Goal: Complete application form

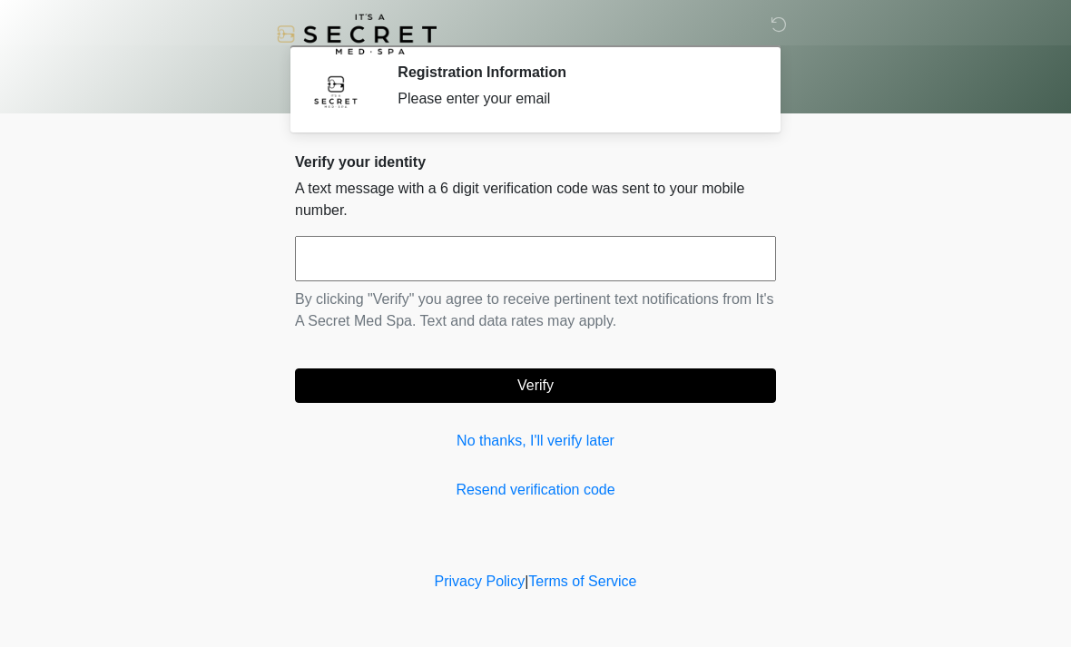
click at [432, 260] on input "text" at bounding box center [535, 258] width 481 height 45
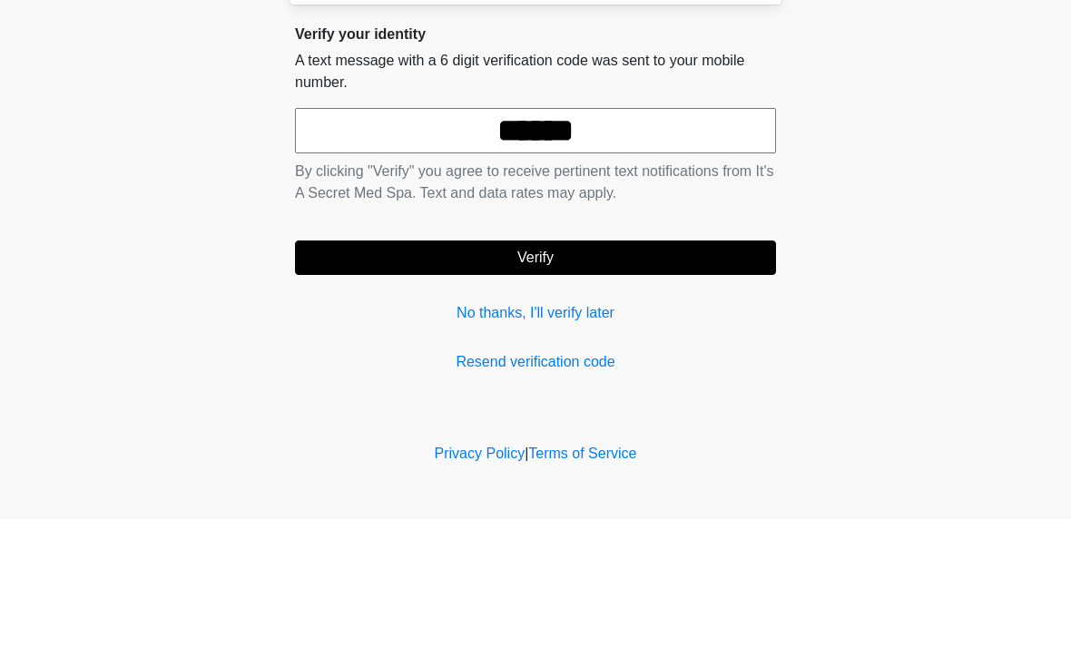
type input "******"
click at [566, 368] on button "Verify" at bounding box center [535, 385] width 481 height 34
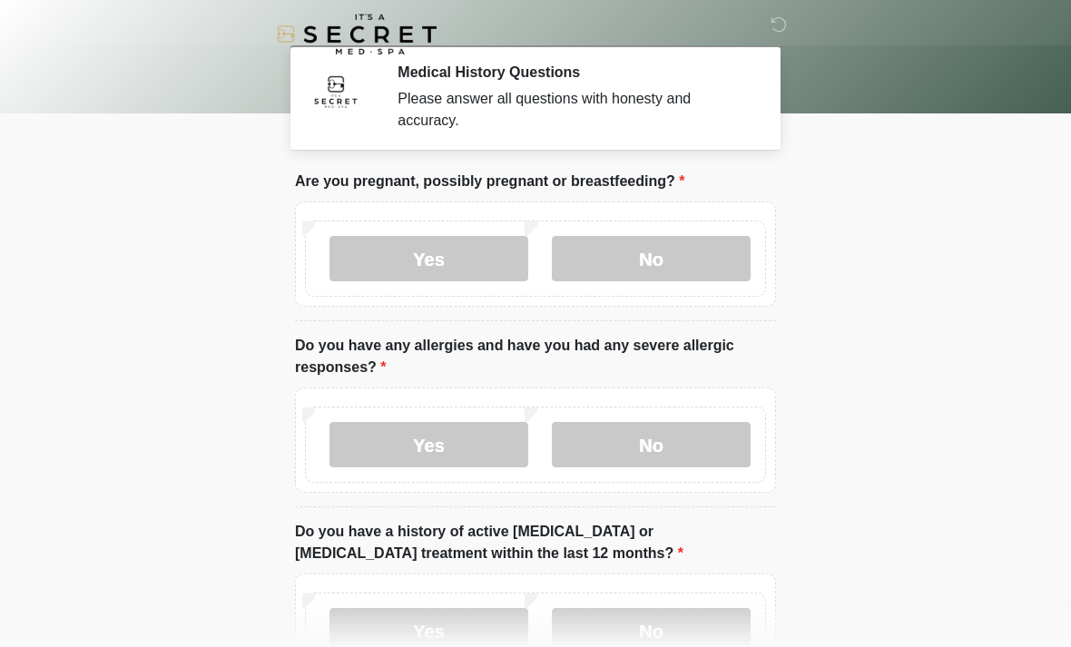
click at [651, 259] on label "No" at bounding box center [651, 258] width 199 height 45
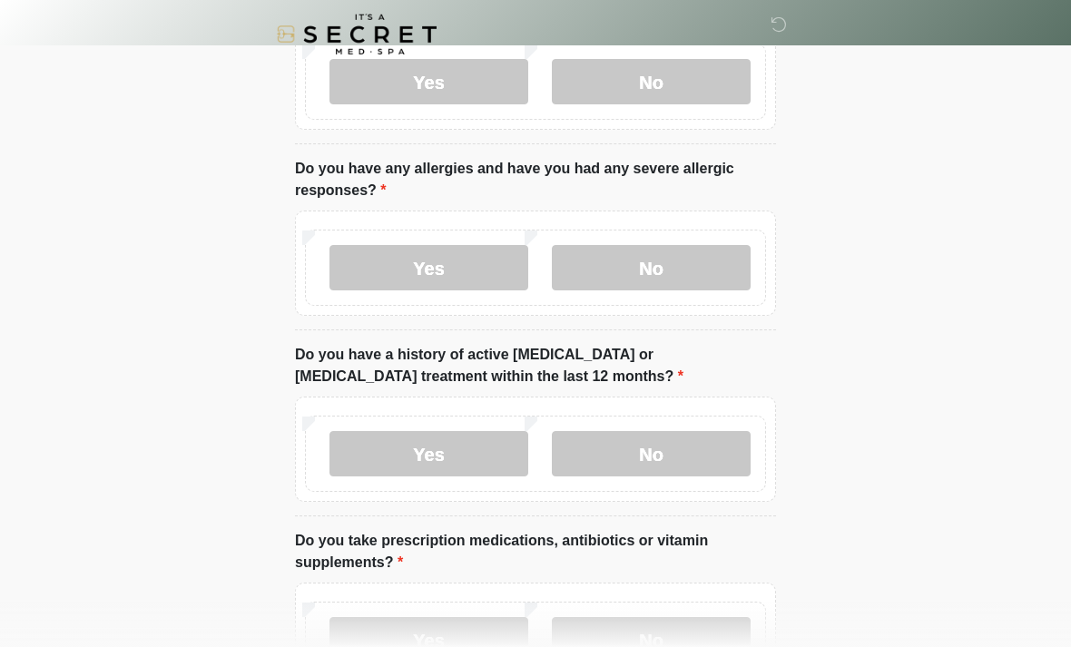
click at [660, 265] on label "No" at bounding box center [651, 267] width 199 height 45
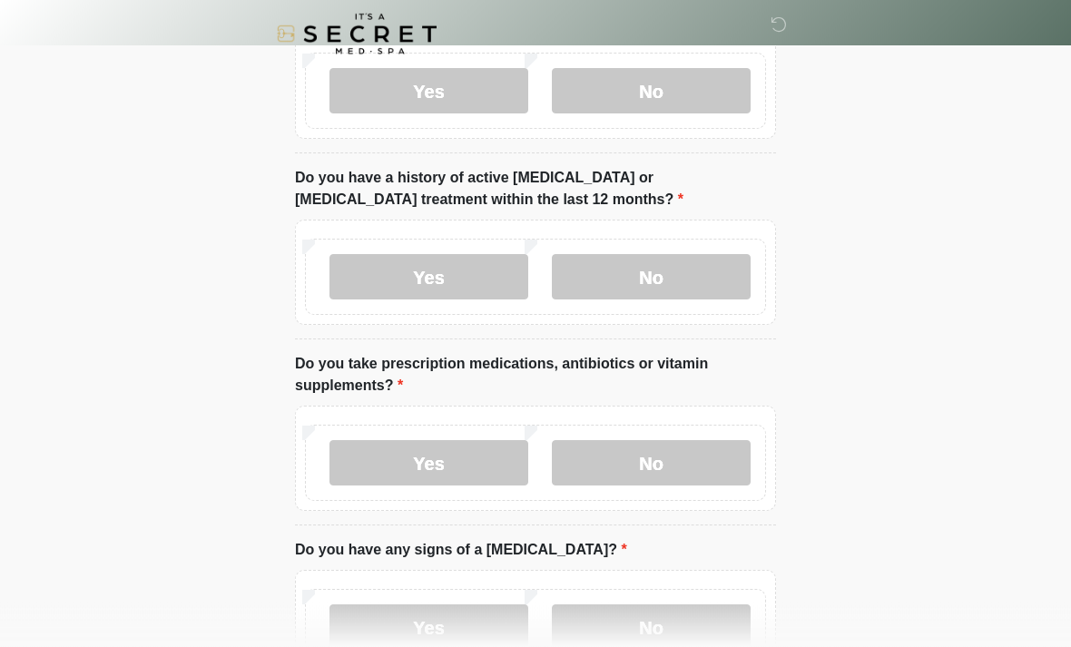
click at [661, 271] on label "No" at bounding box center [651, 277] width 199 height 45
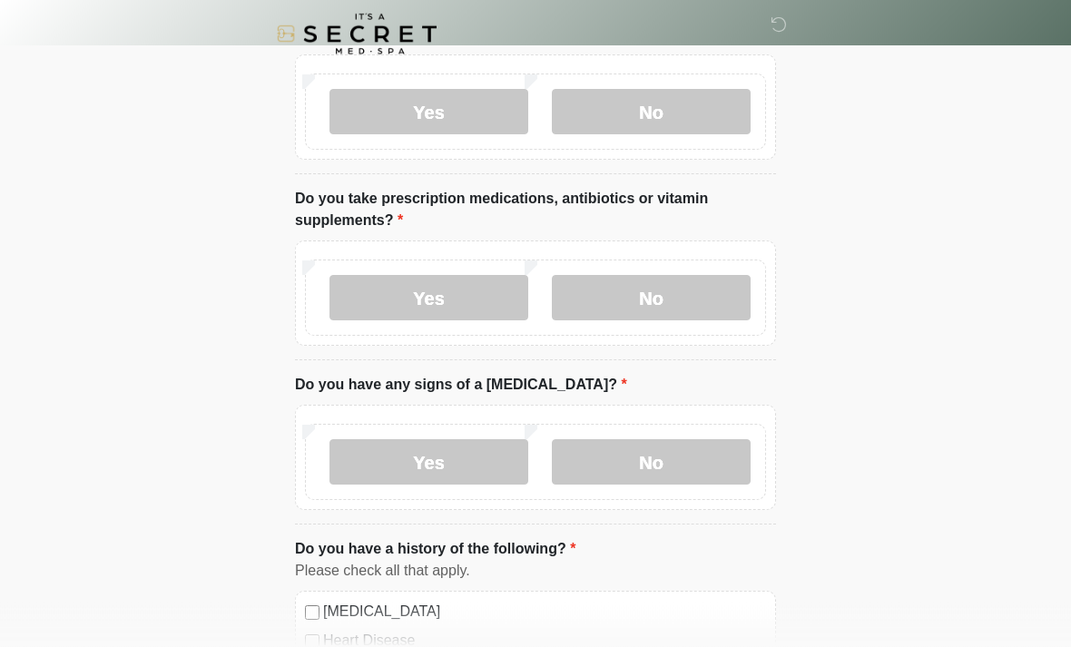
click at [652, 301] on label "No" at bounding box center [651, 298] width 199 height 45
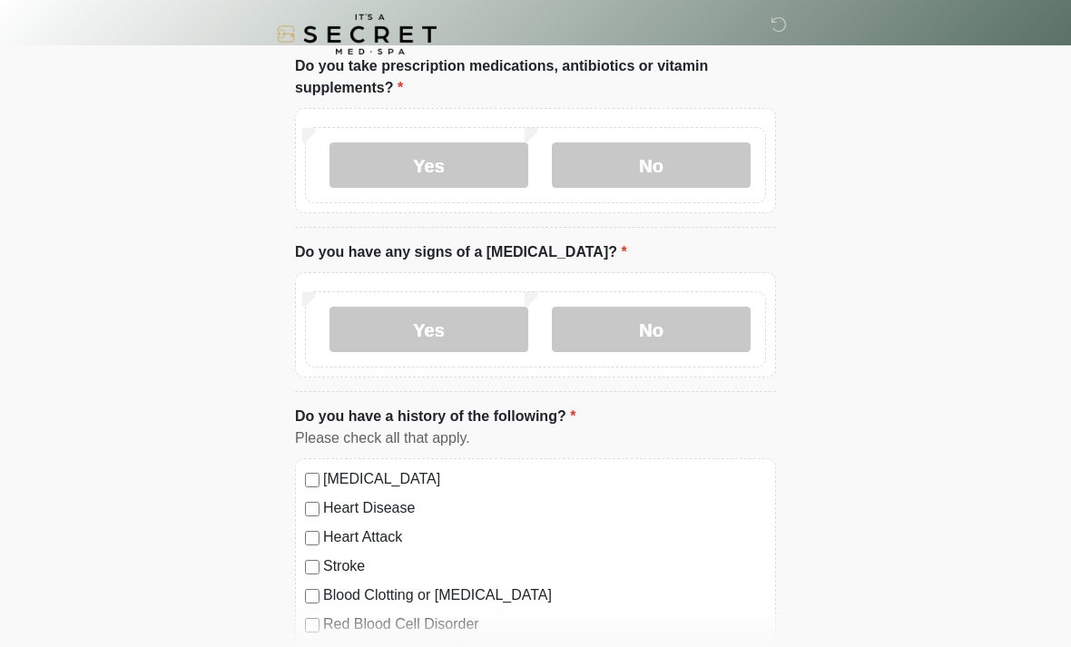
click at [656, 329] on label "No" at bounding box center [651, 329] width 199 height 45
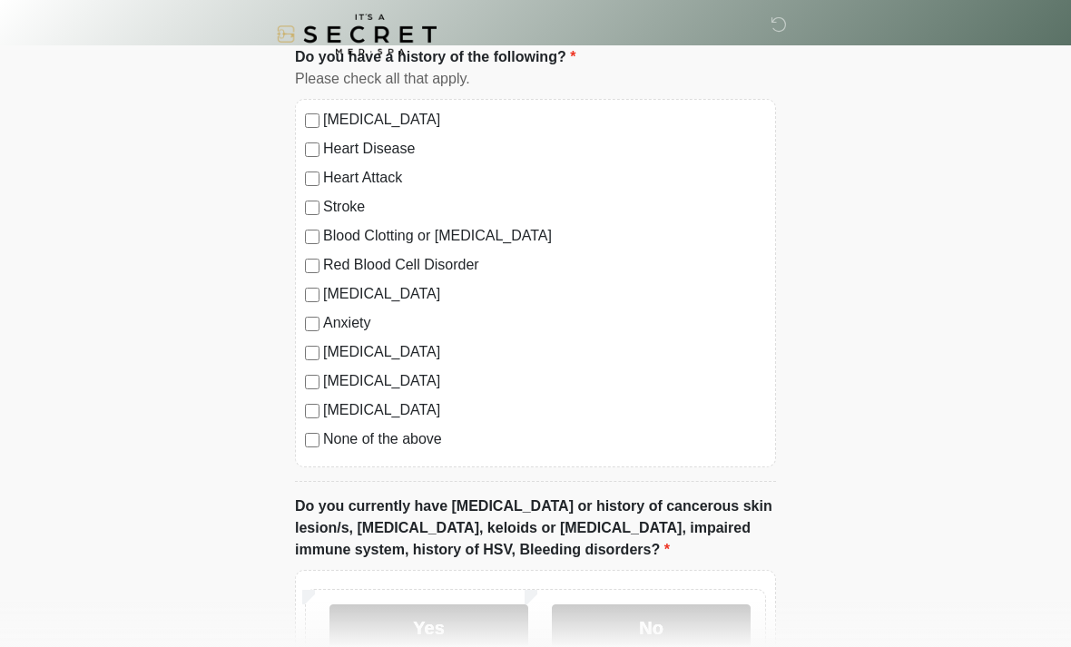
scroll to position [1012, 0]
click at [357, 317] on label "Anxiety" at bounding box center [544, 322] width 443 height 22
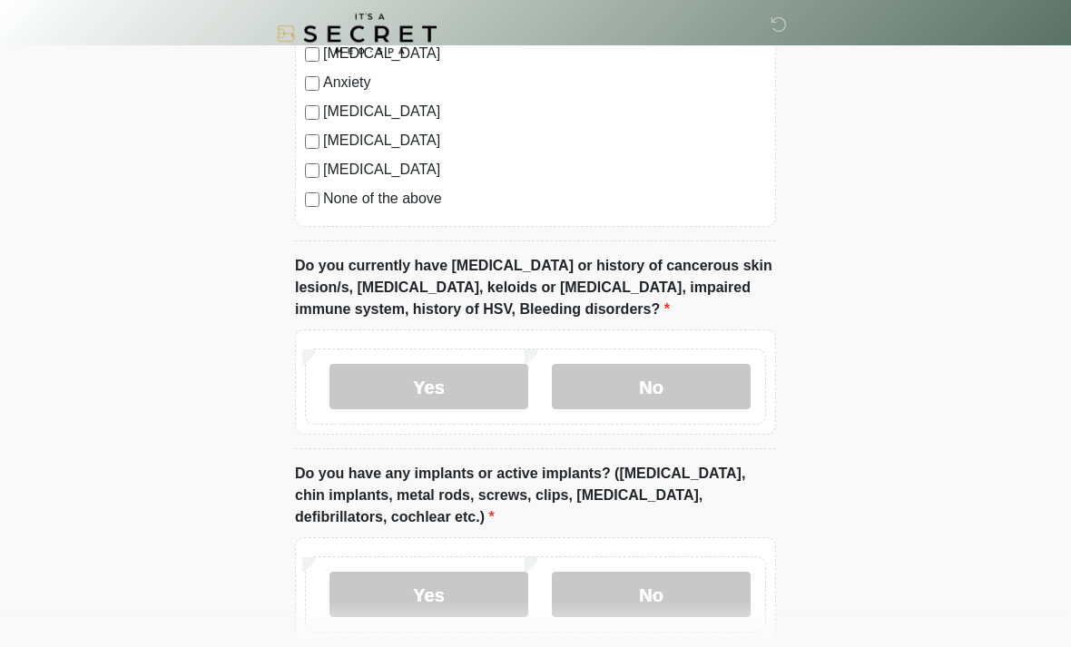
click at [673, 380] on label "No" at bounding box center [651, 387] width 199 height 45
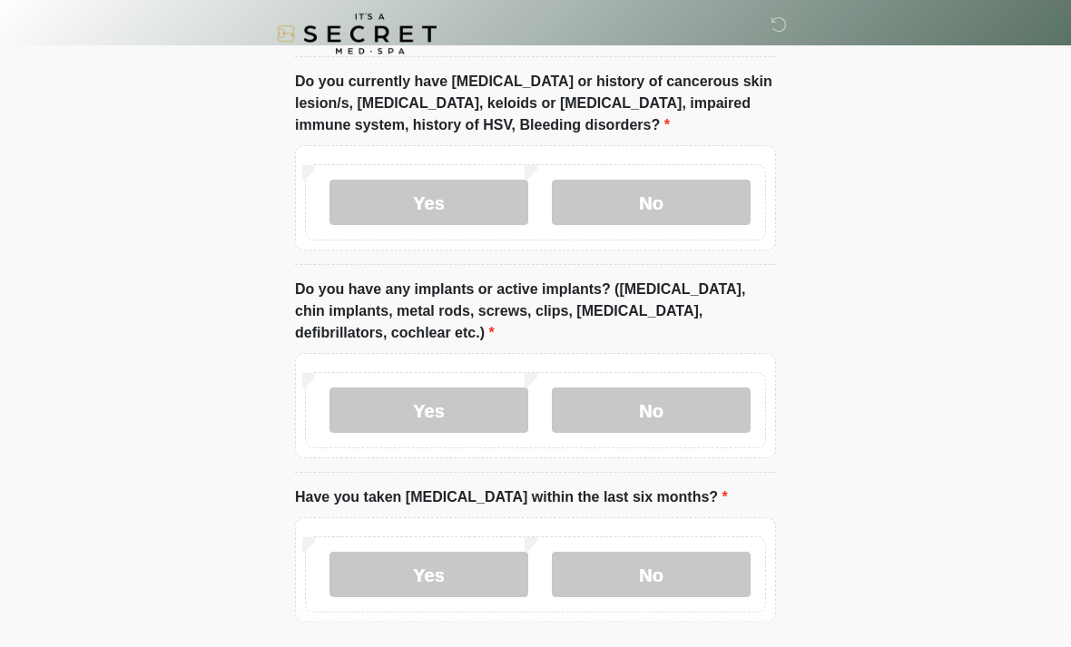
click at [664, 388] on label "No" at bounding box center [651, 410] width 199 height 45
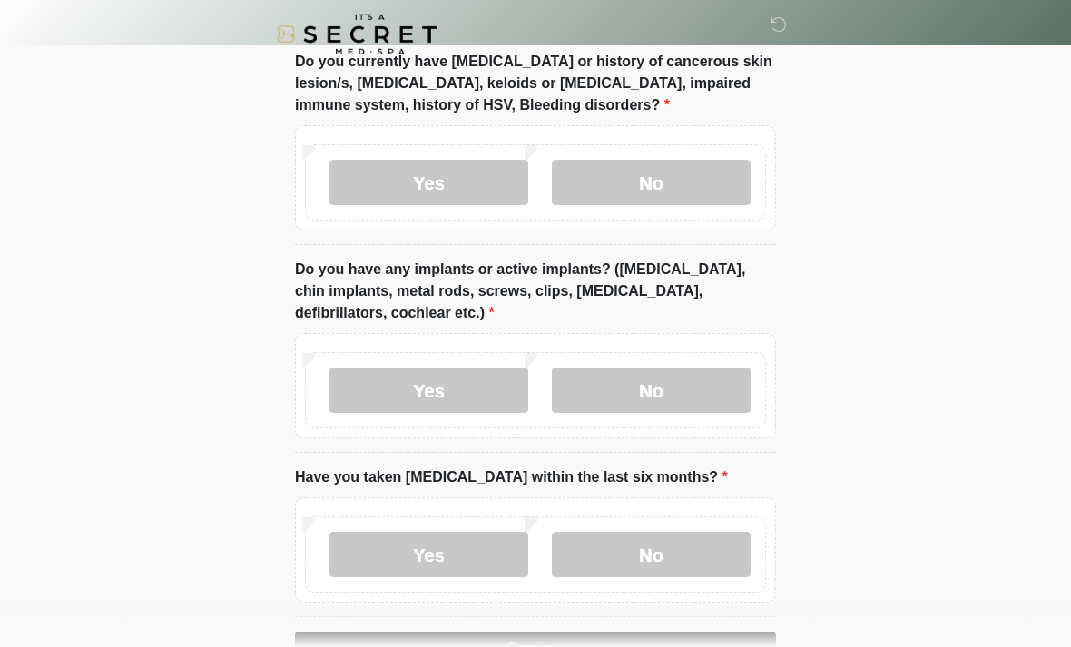
scroll to position [1511, 0]
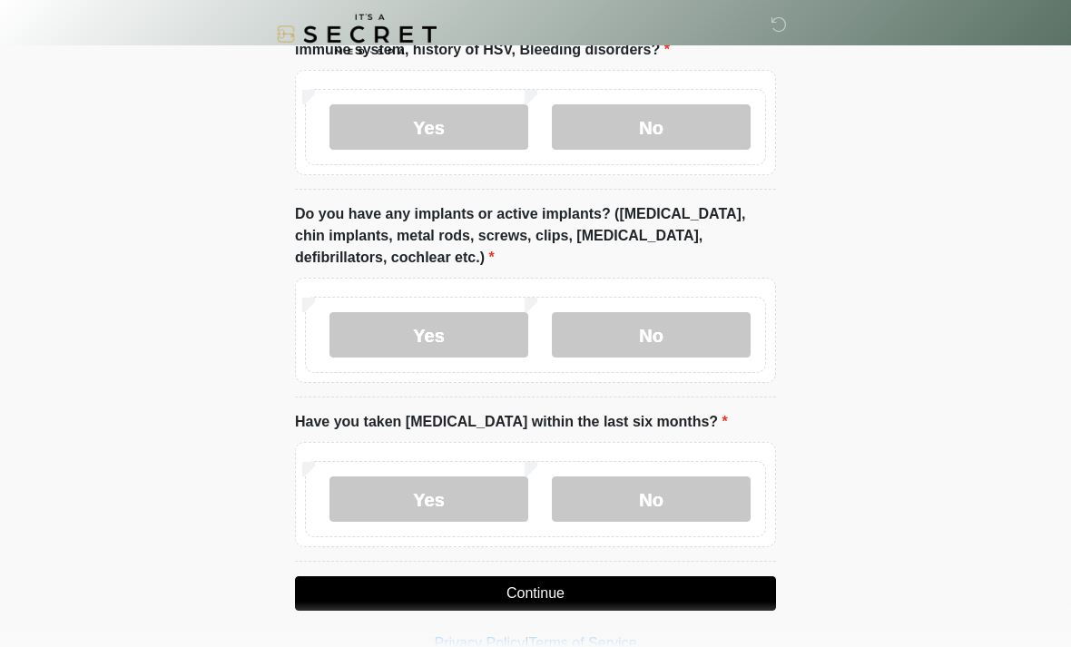
click at [645, 489] on label "No" at bounding box center [651, 498] width 199 height 45
click at [566, 586] on button "Continue" at bounding box center [535, 593] width 481 height 34
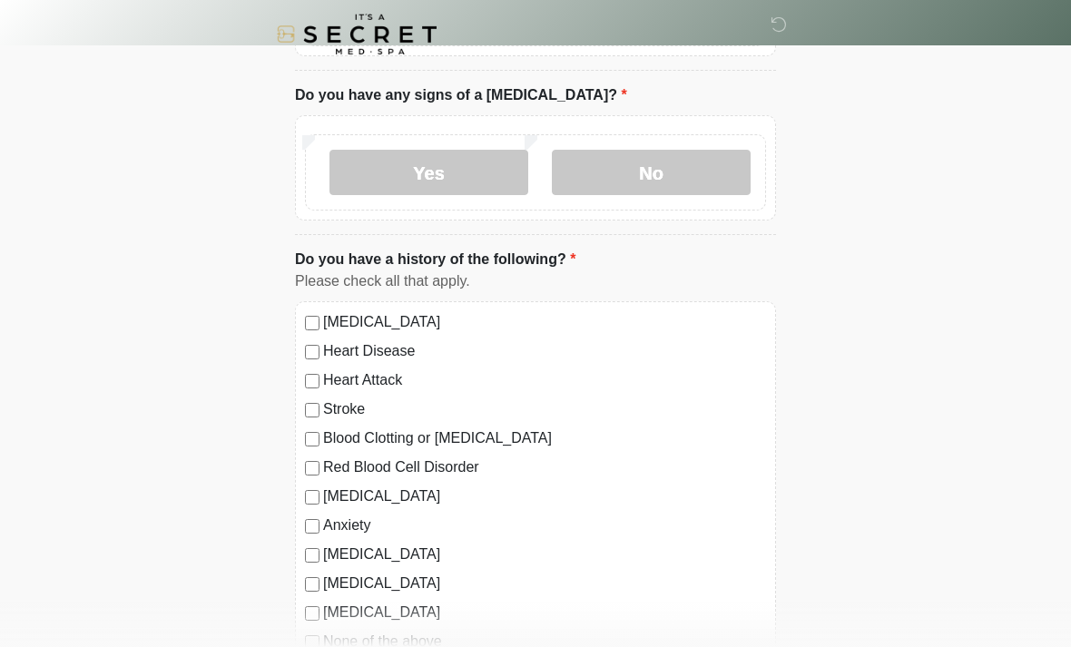
scroll to position [0, 0]
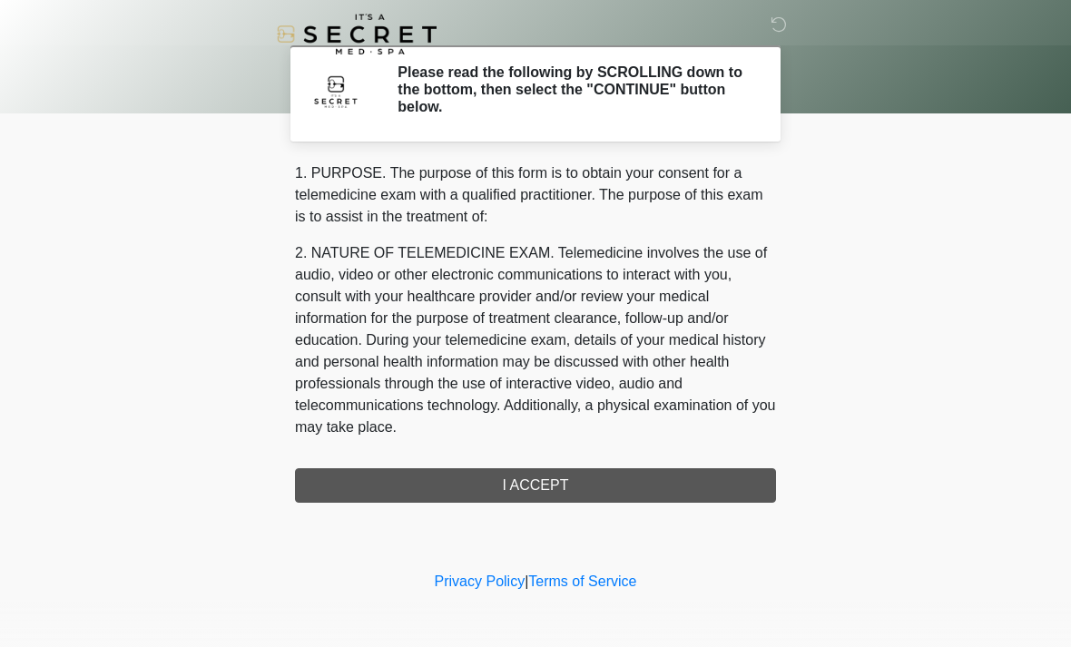
click at [577, 477] on div "1. PURPOSE. The purpose of this form is to obtain your consent for a telemedici…" at bounding box center [535, 332] width 481 height 340
click at [553, 474] on div "1. PURPOSE. The purpose of this form is to obtain your consent for a telemedici…" at bounding box center [535, 332] width 481 height 340
click at [546, 480] on div "1. PURPOSE. The purpose of this form is to obtain your consent for a telemedici…" at bounding box center [535, 332] width 481 height 340
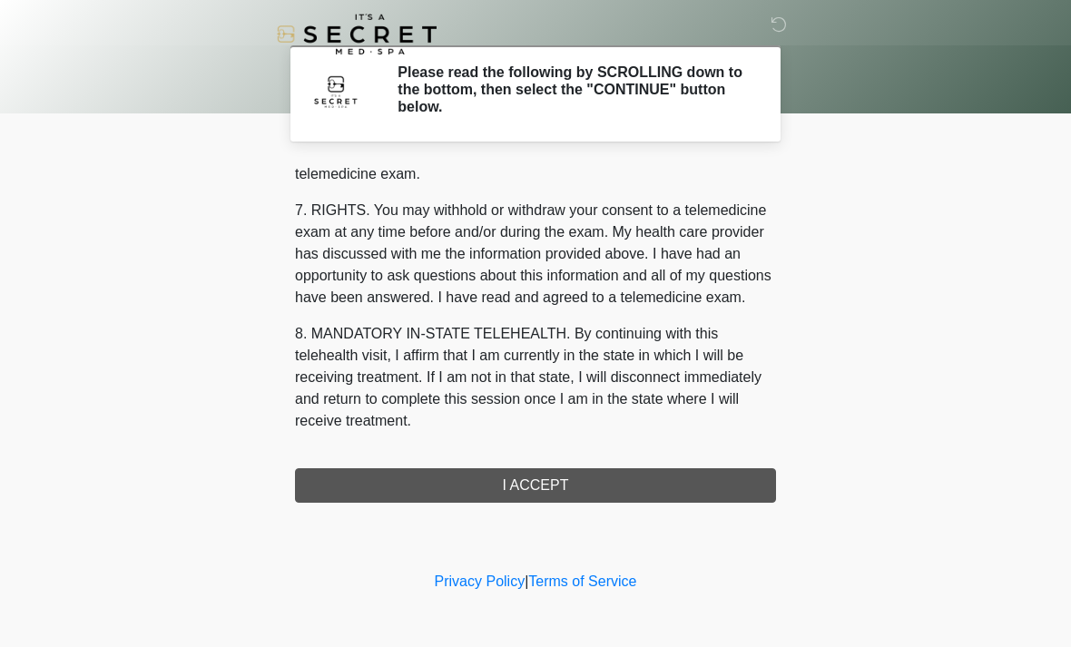
scroll to position [769, 0]
click at [514, 485] on button "I ACCEPT" at bounding box center [535, 485] width 481 height 34
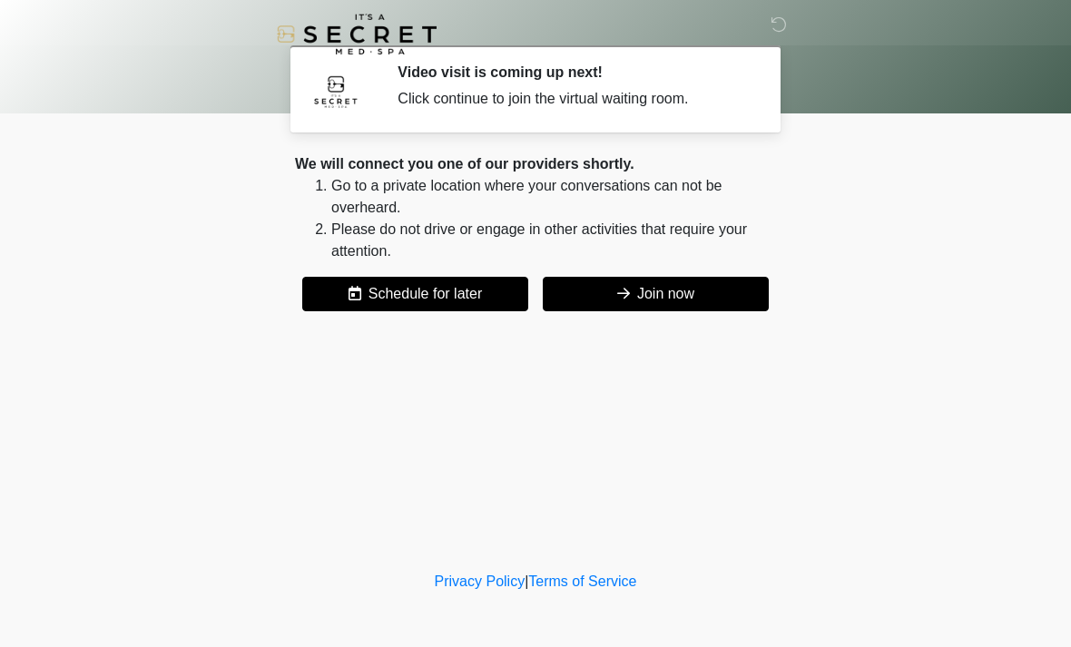
click at [652, 291] on button "Join now" at bounding box center [656, 294] width 226 height 34
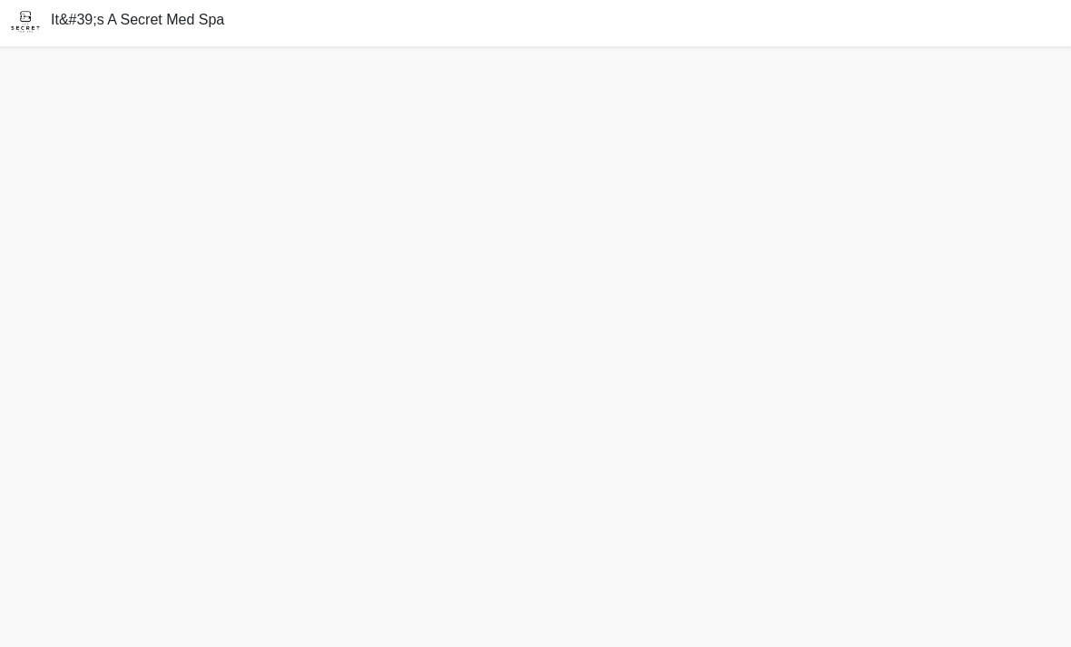
scroll to position [5, 0]
